Goal: Navigation & Orientation: Find specific page/section

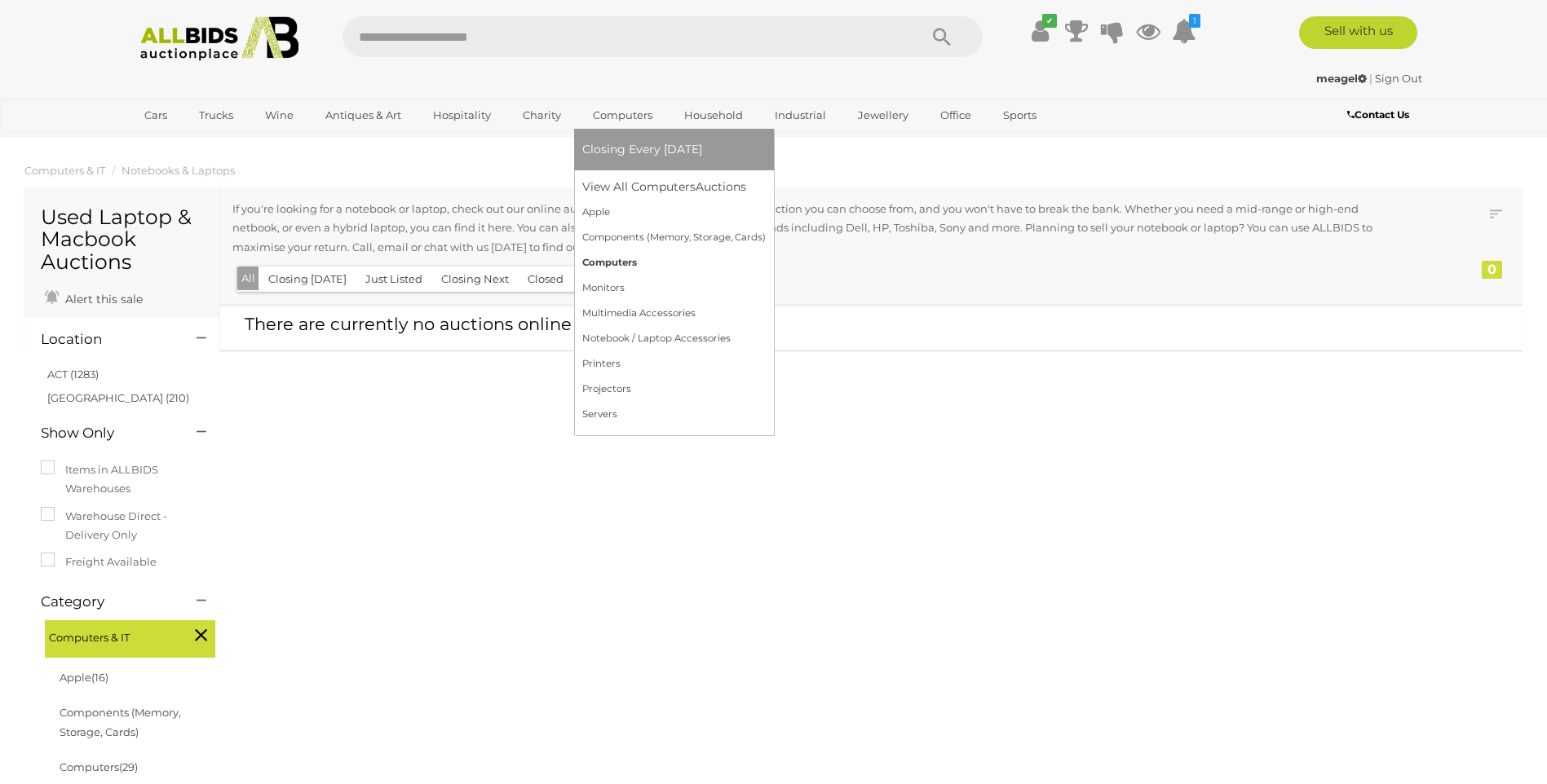
click at [605, 261] on link "Computers" at bounding box center [674, 263] width 184 height 25
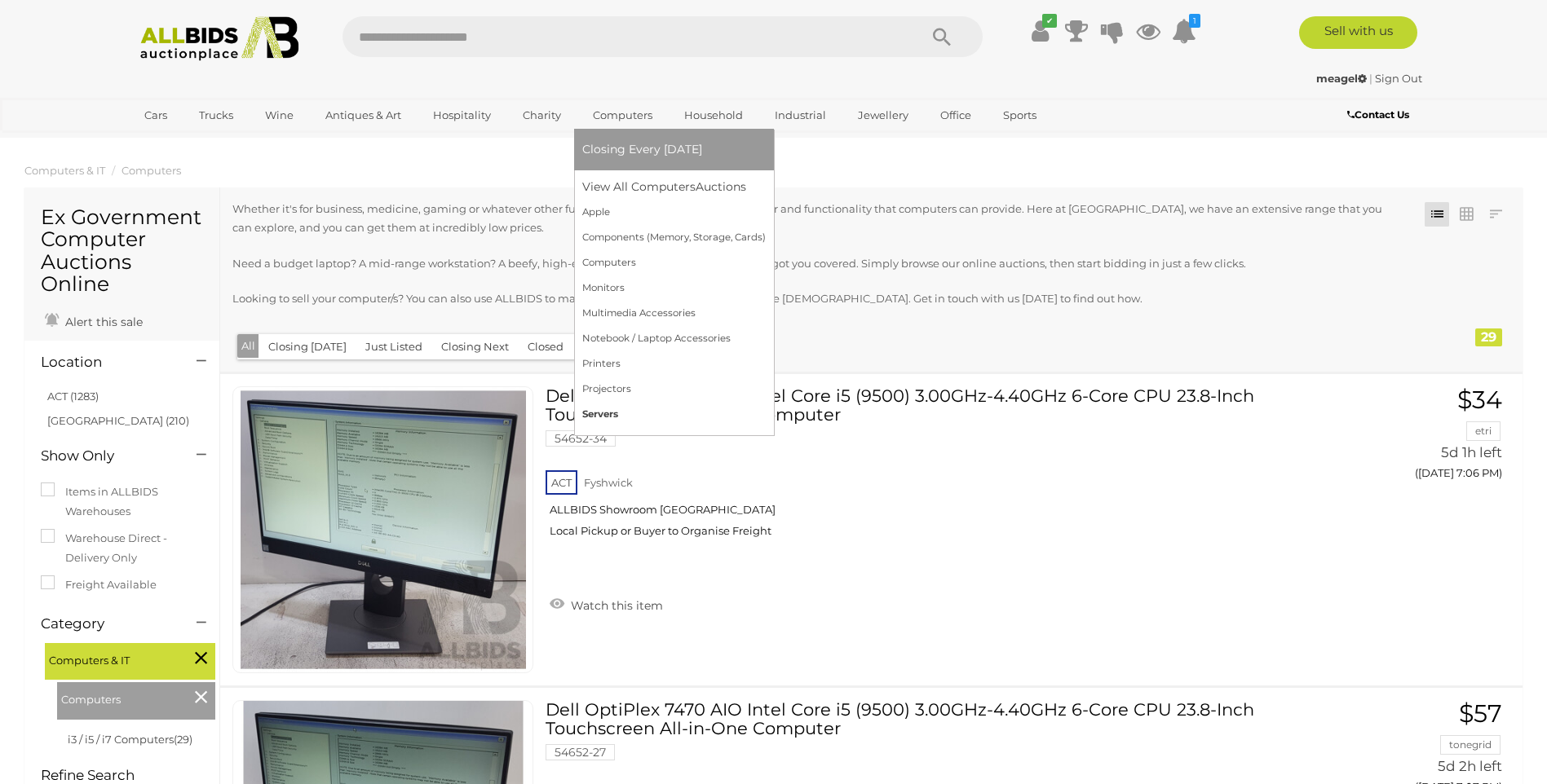
click at [618, 414] on link "Servers" at bounding box center [674, 414] width 184 height 25
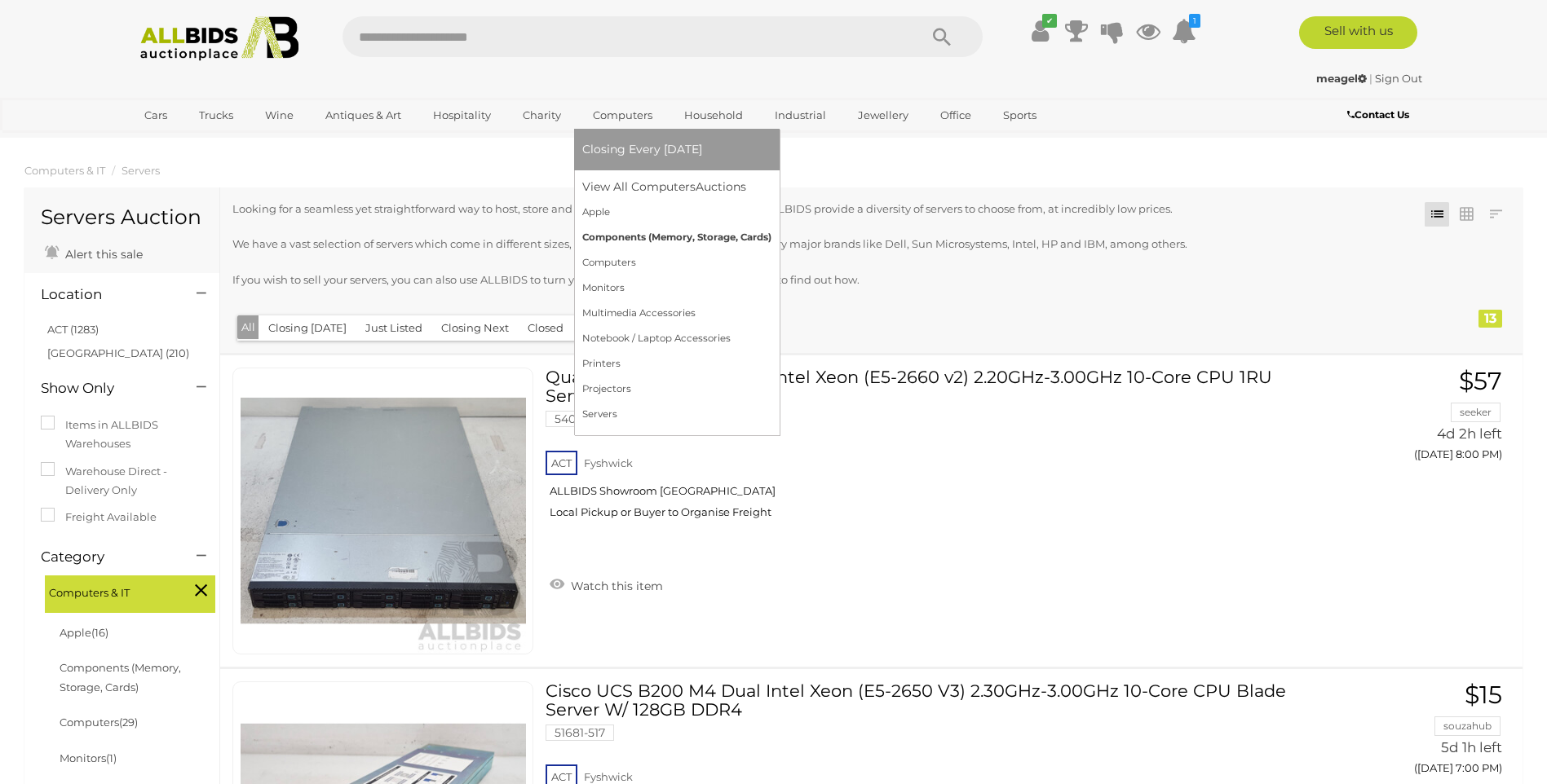
click at [626, 235] on link "Components (Memory, Storage, Cards)" at bounding box center [677, 237] width 190 height 25
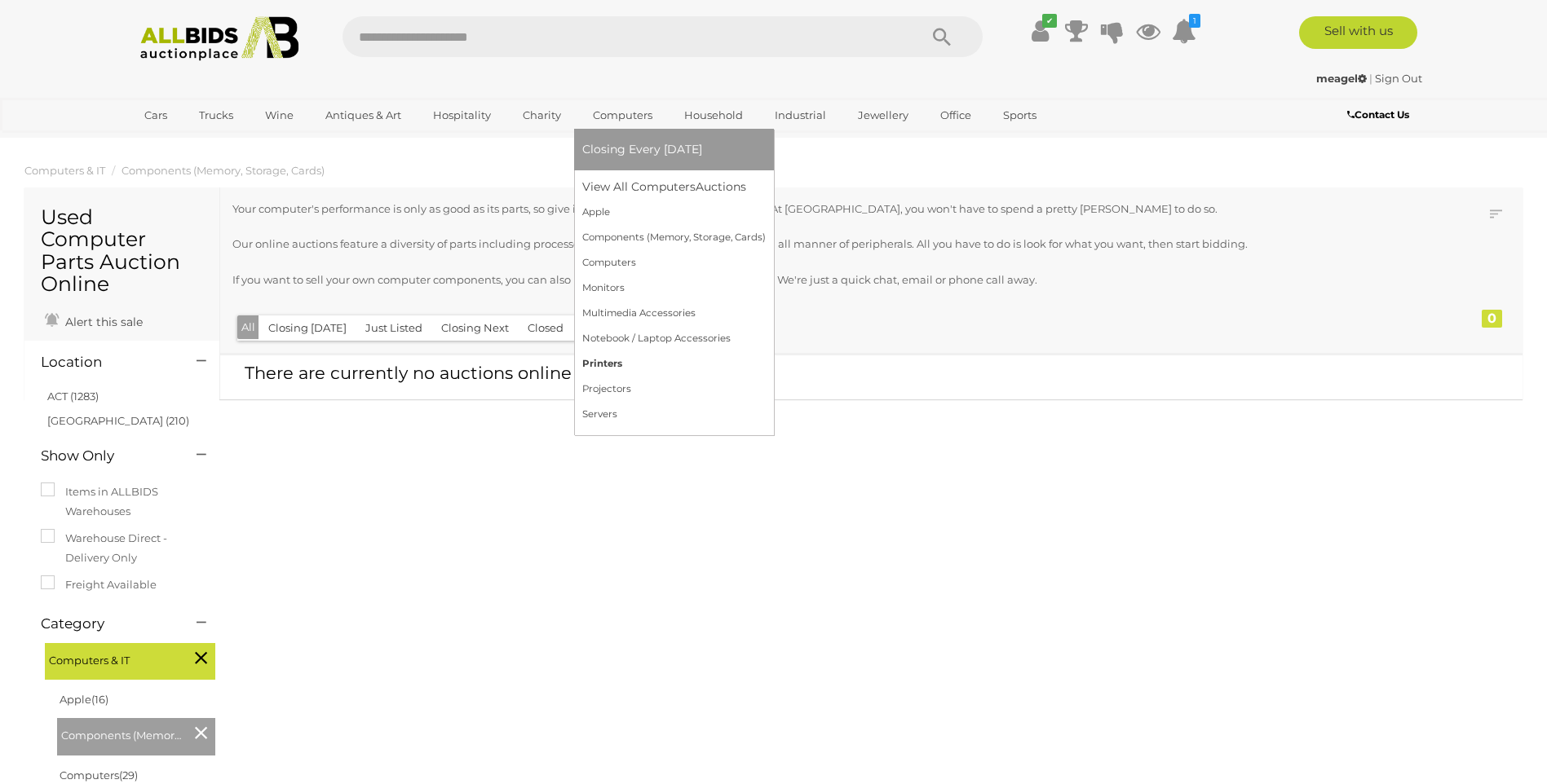
click at [615, 359] on link "Printers" at bounding box center [674, 364] width 184 height 25
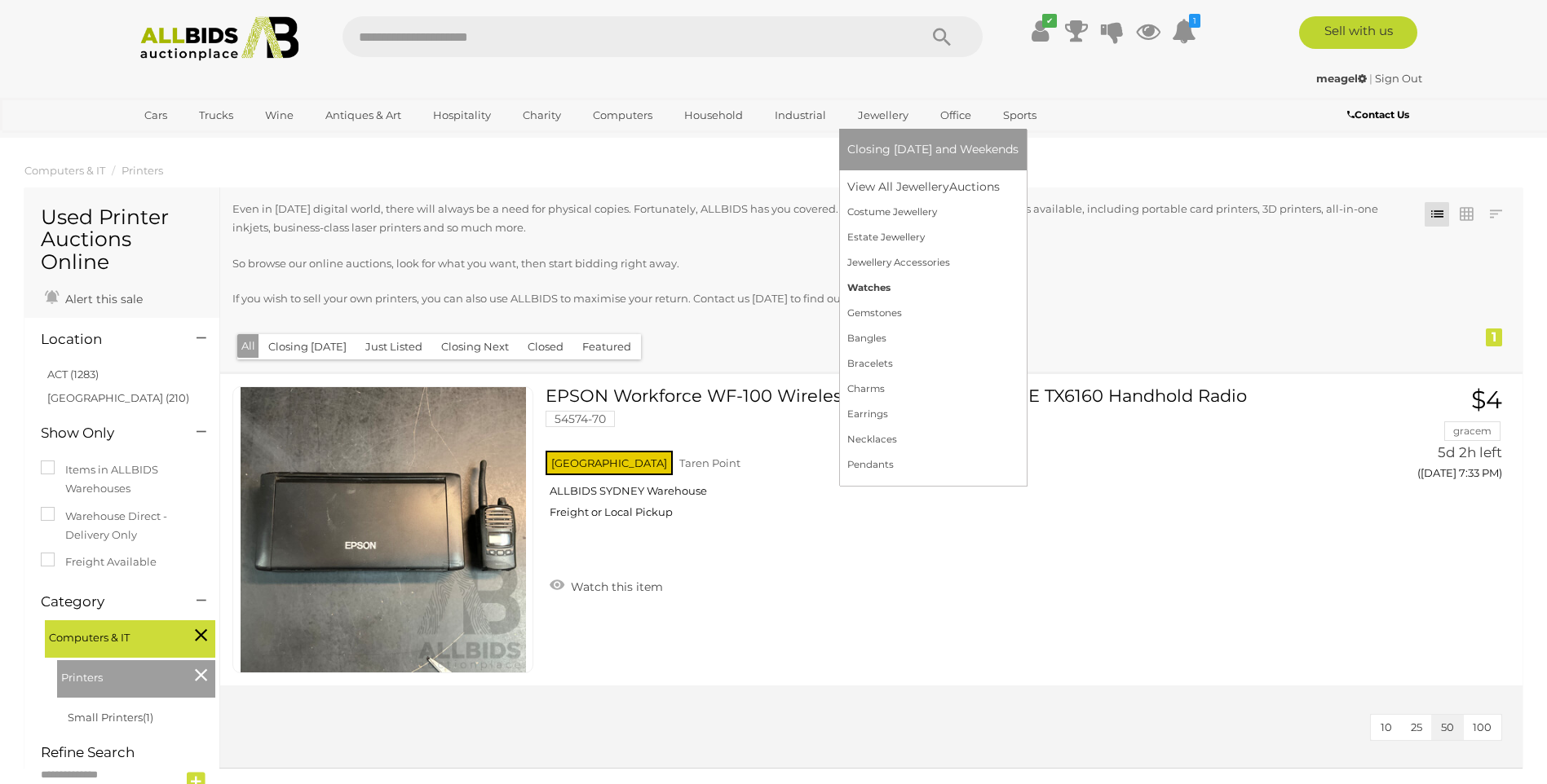
click at [867, 284] on link "Watches" at bounding box center [933, 288] width 172 height 25
